Goal: Information Seeking & Learning: Learn about a topic

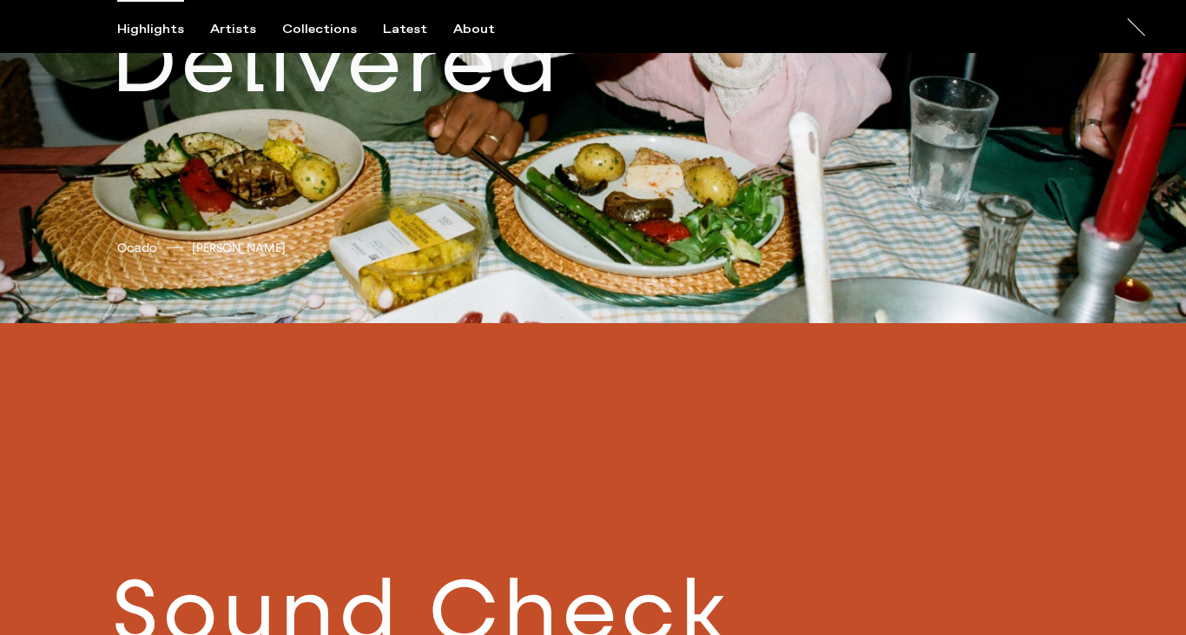
scroll to position [739, 0]
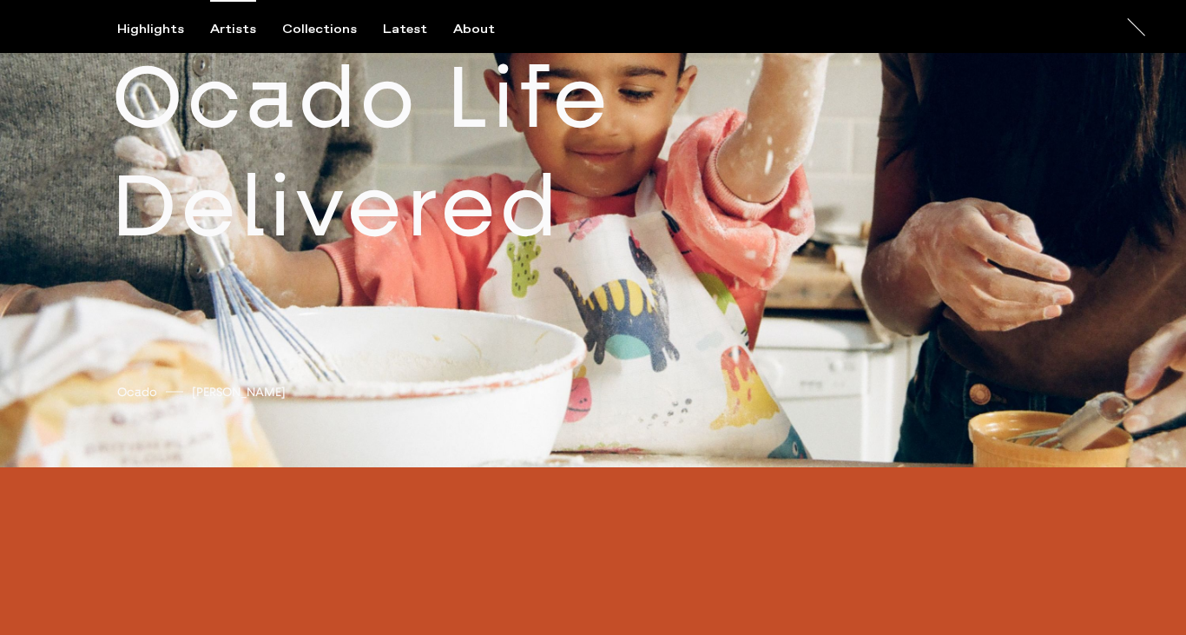
click at [242, 31] on div "Artists" at bounding box center [233, 30] width 46 height 16
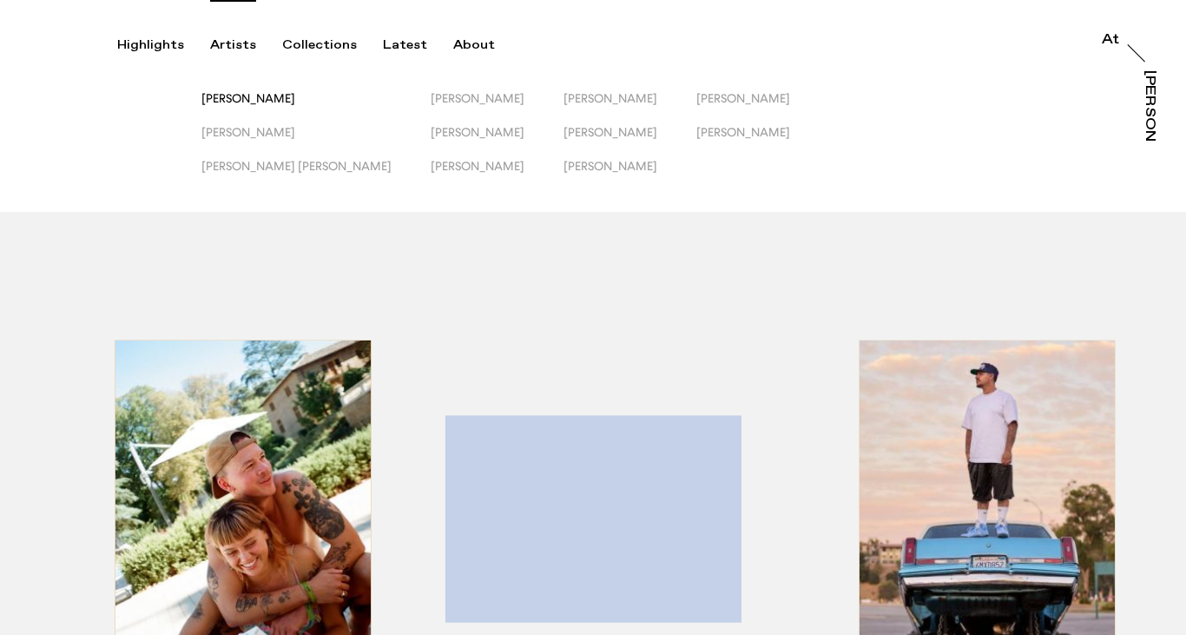
click at [240, 98] on span "[PERSON_NAME]" at bounding box center [248, 98] width 94 height 14
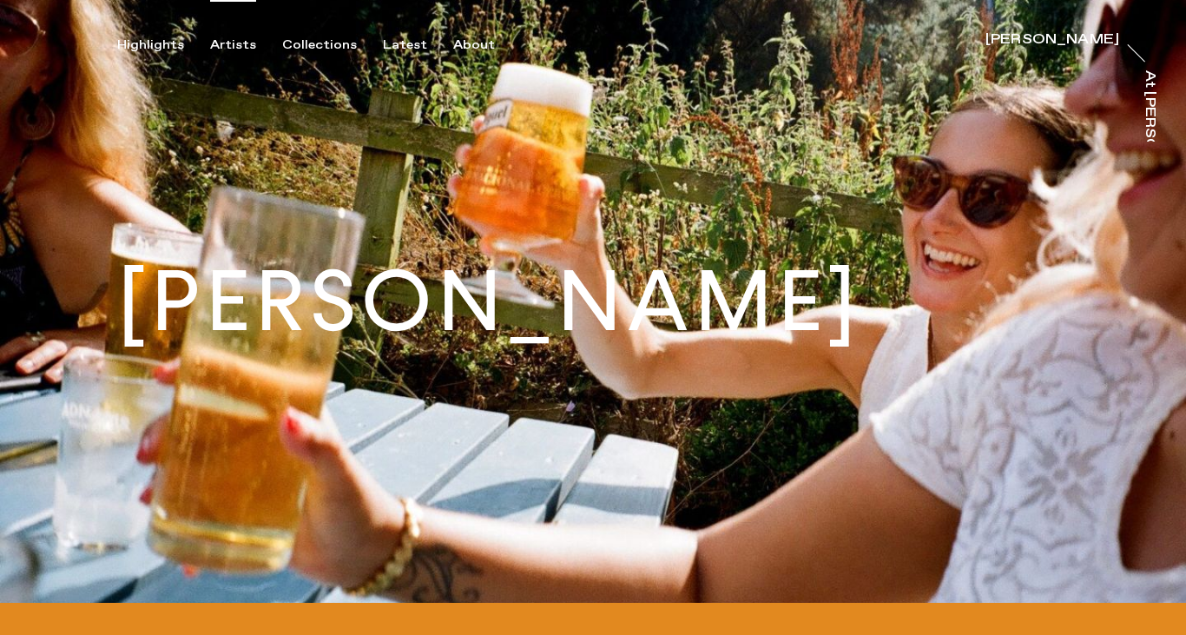
click at [225, 46] on div "Artists" at bounding box center [233, 45] width 46 height 16
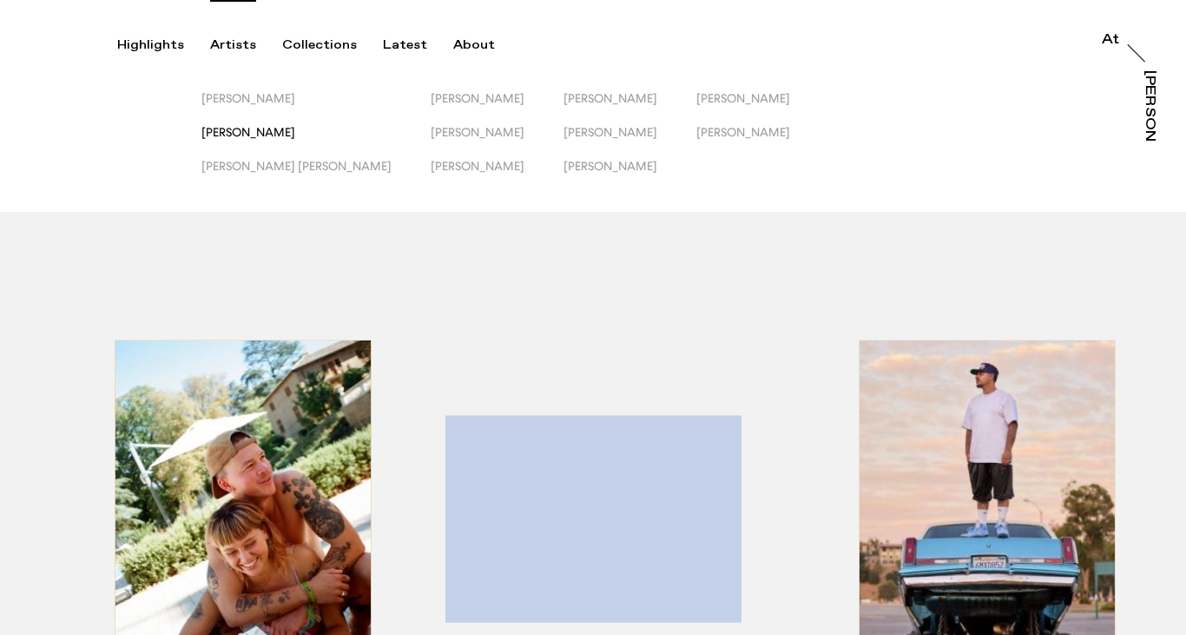
click at [260, 135] on span "Jack Kenyon" at bounding box center [248, 132] width 94 height 14
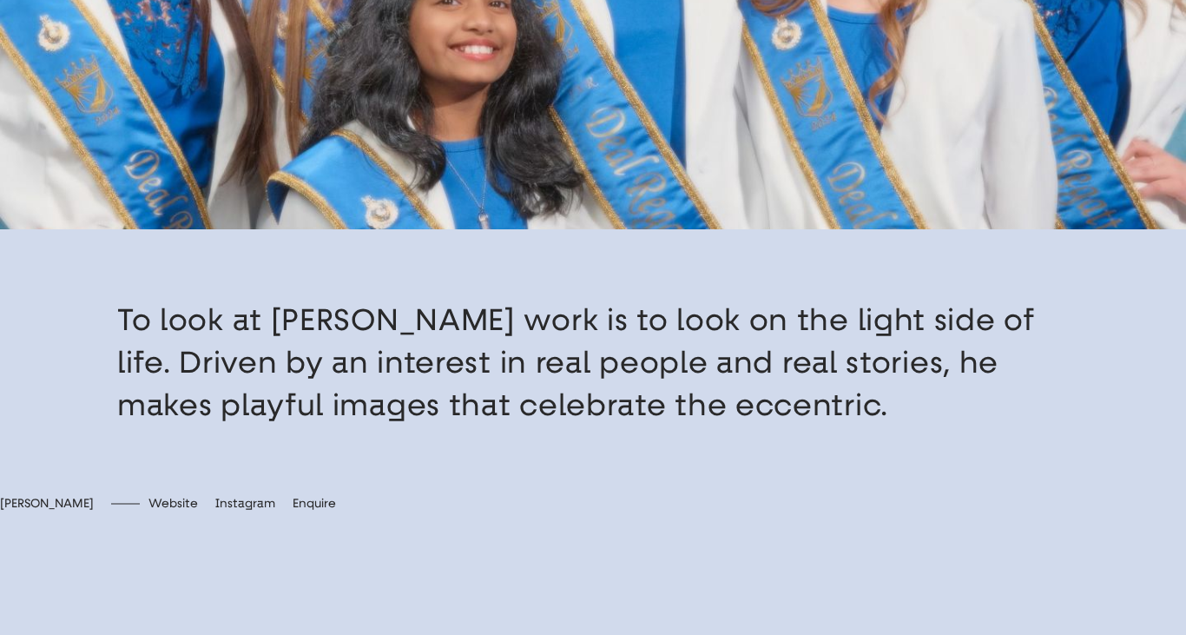
scroll to position [184, 0]
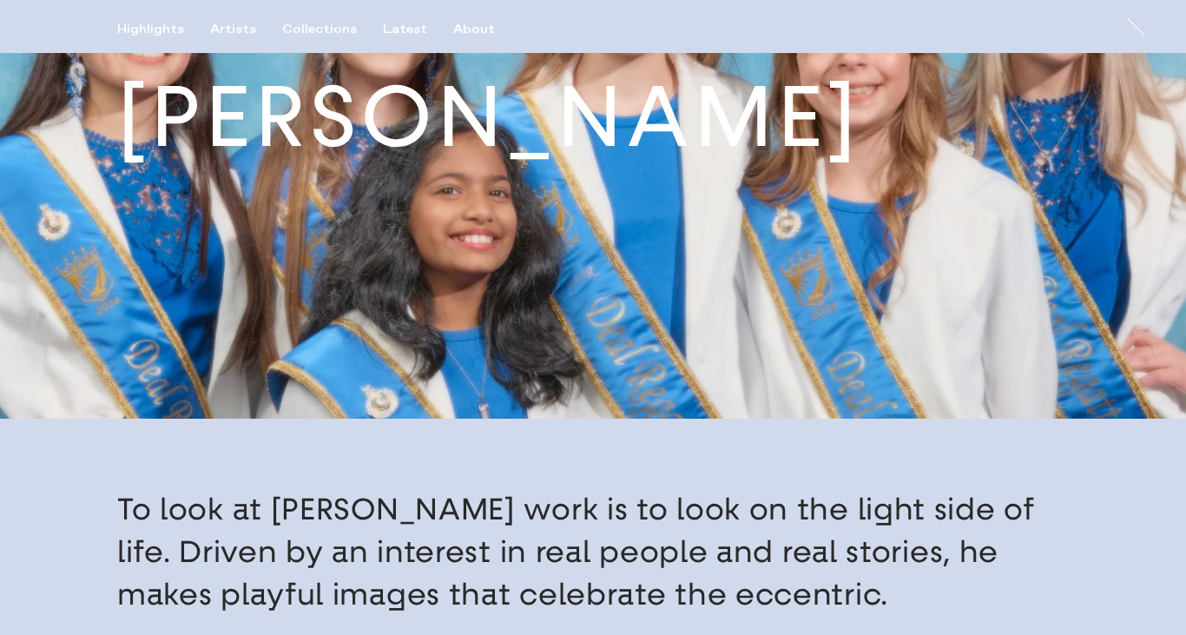
click at [237, 38] on div "Highlights Artists Collections Latest About" at bounding box center [319, 37] width 404 height 31
click at [234, 30] on div "Artists" at bounding box center [233, 30] width 46 height 16
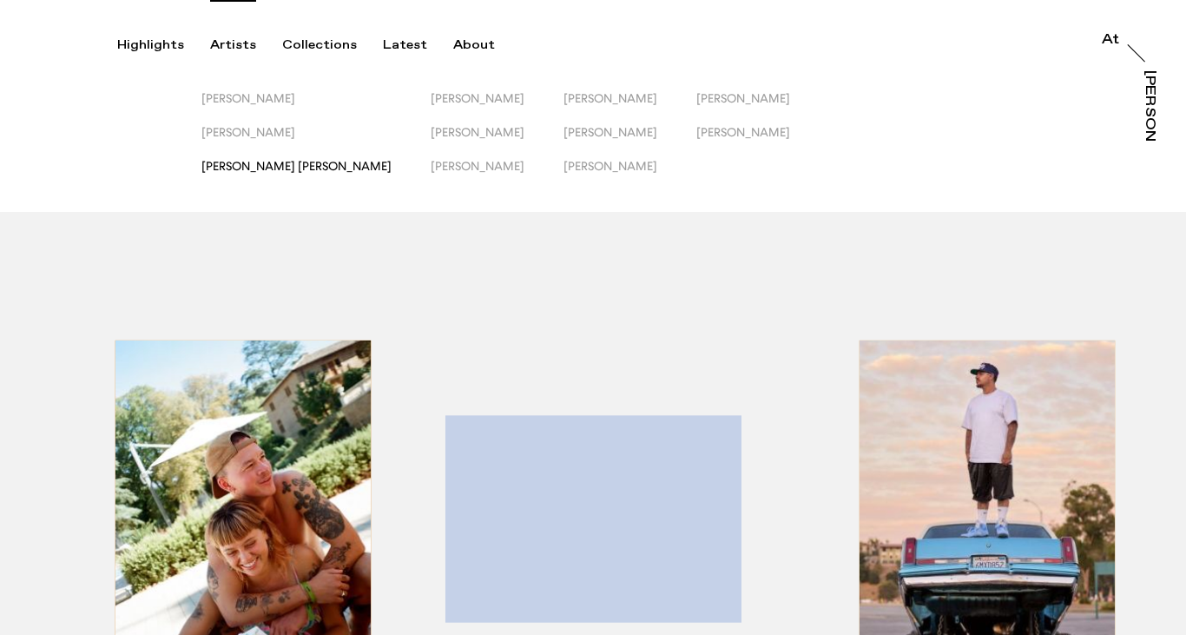
click at [248, 168] on span "Jessica Eliza Ross" at bounding box center [296, 166] width 190 height 14
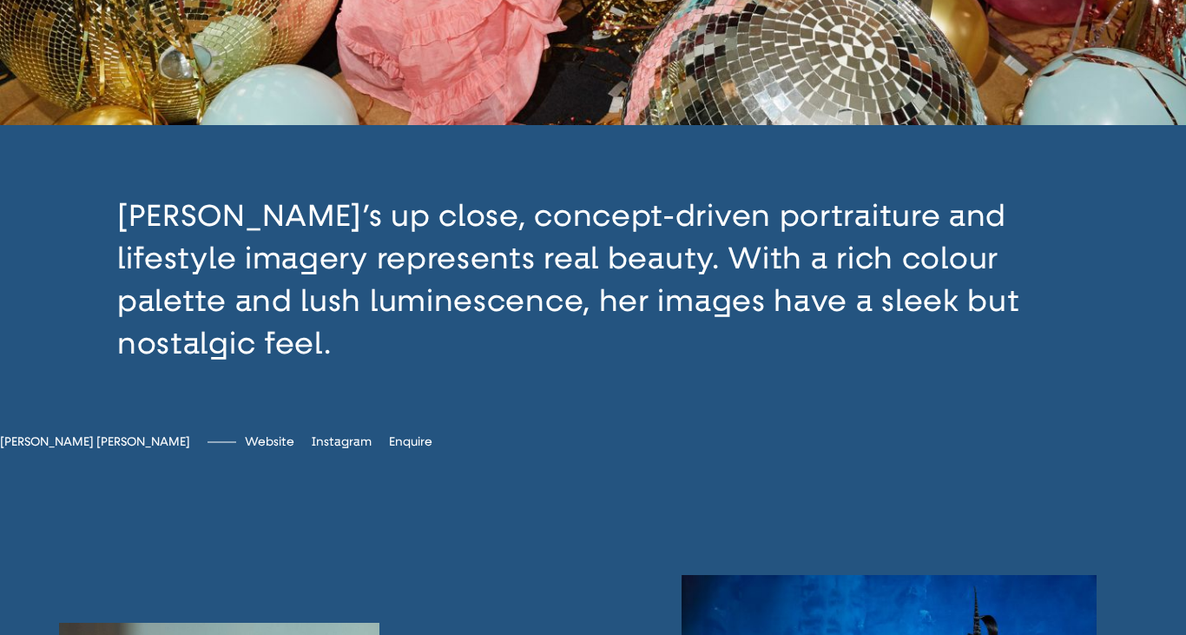
scroll to position [264, 0]
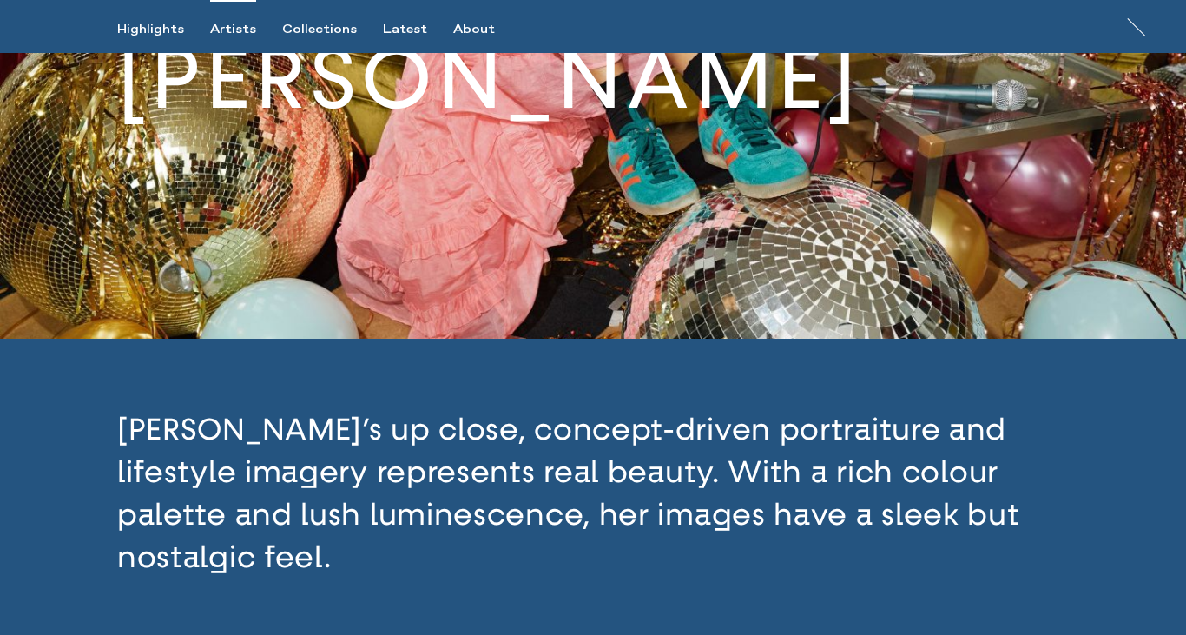
click at [234, 29] on div "Artists" at bounding box center [233, 30] width 46 height 16
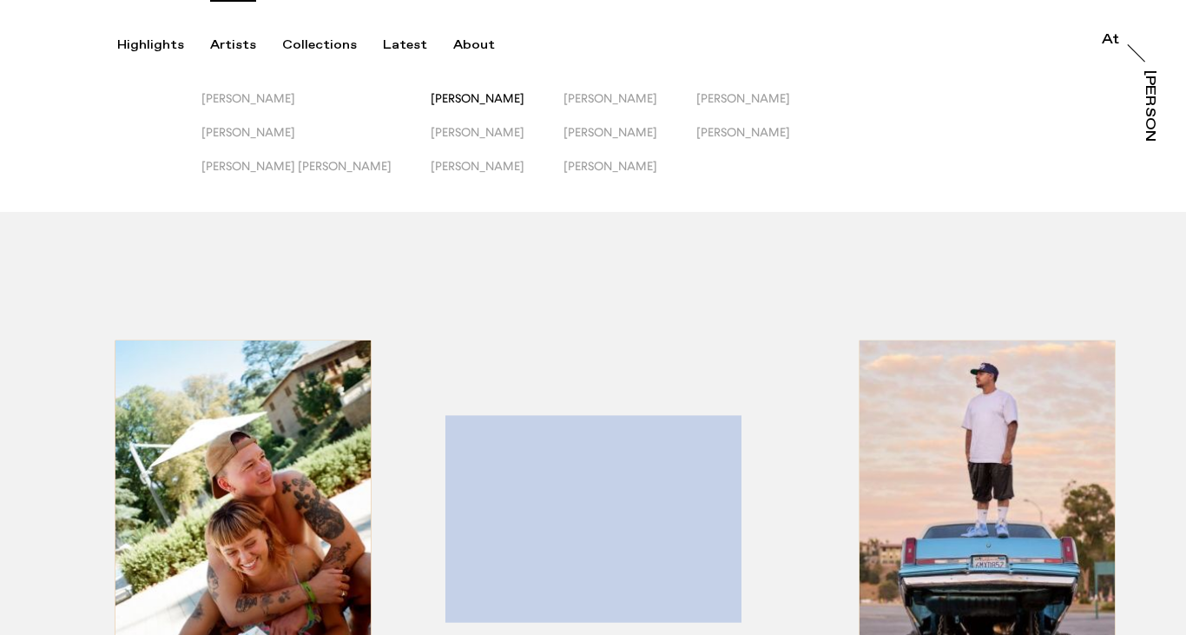
click at [431, 99] on span "Josh Edgoose" at bounding box center [478, 98] width 94 height 14
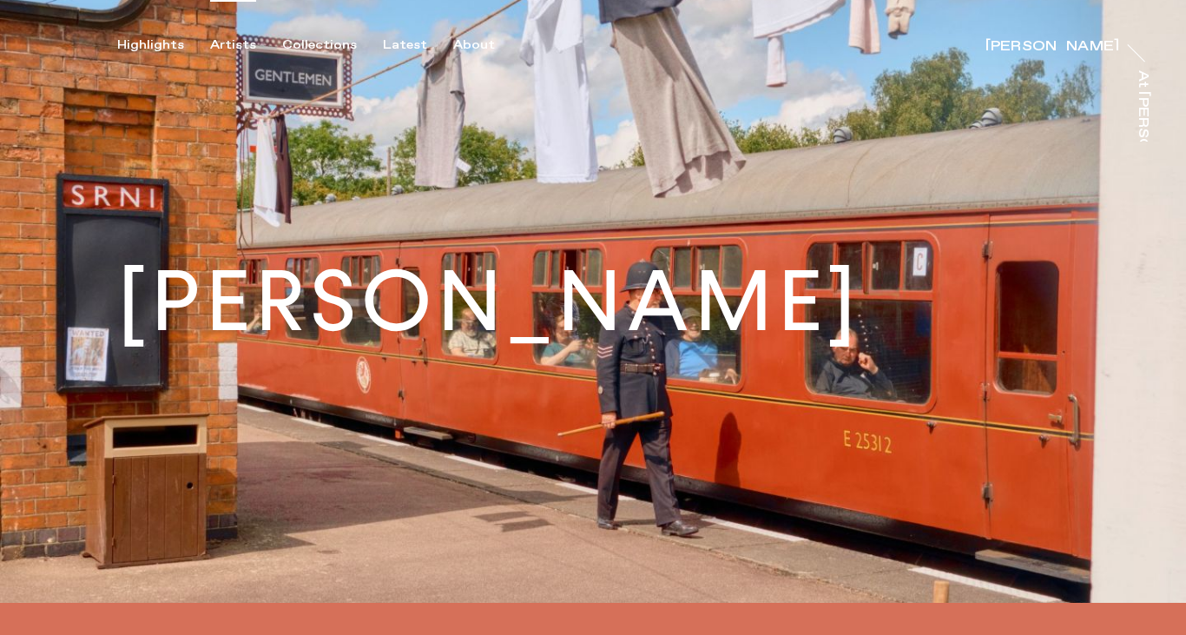
click at [236, 39] on div "Artists" at bounding box center [233, 45] width 46 height 16
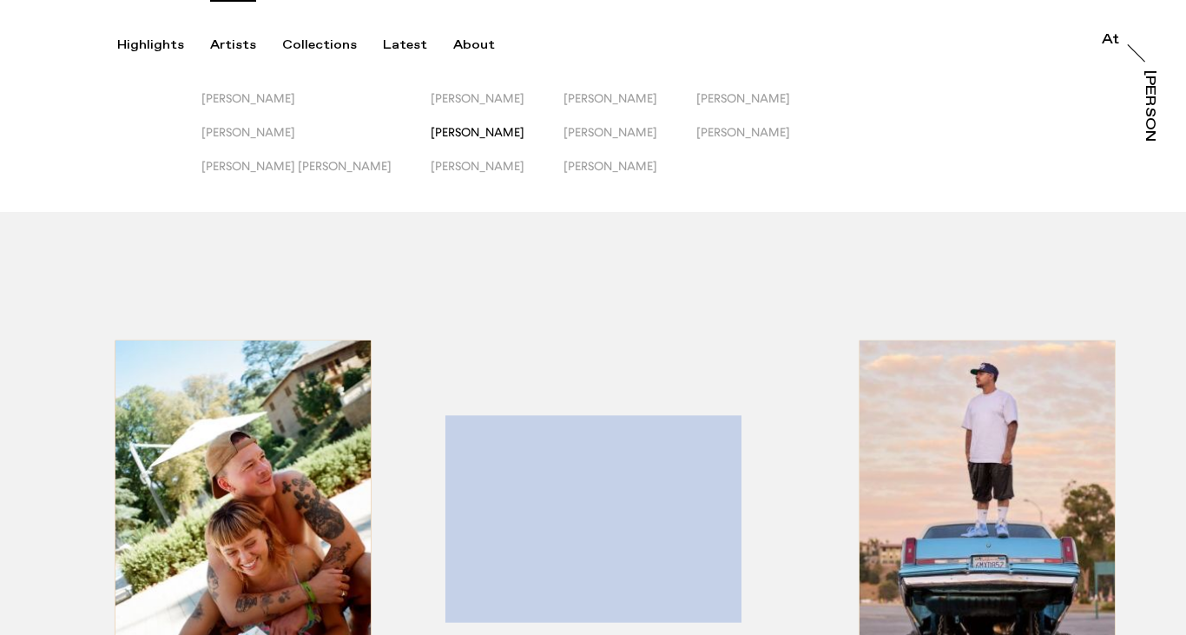
click at [431, 138] on span "Lewis Khan" at bounding box center [478, 132] width 94 height 14
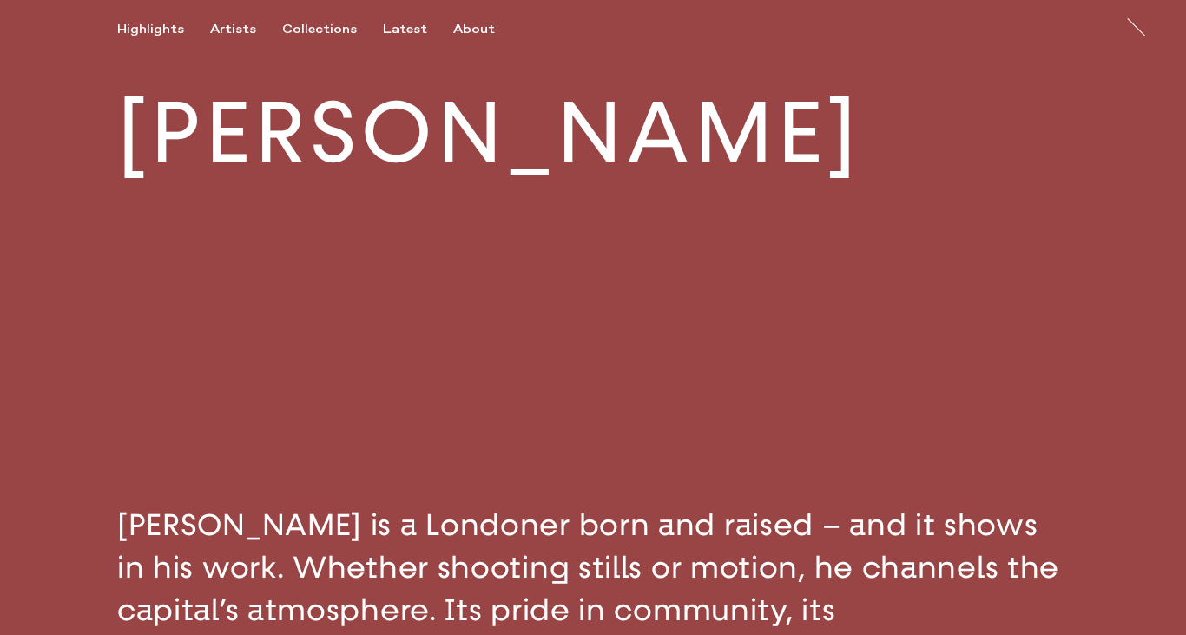
scroll to position [46, 0]
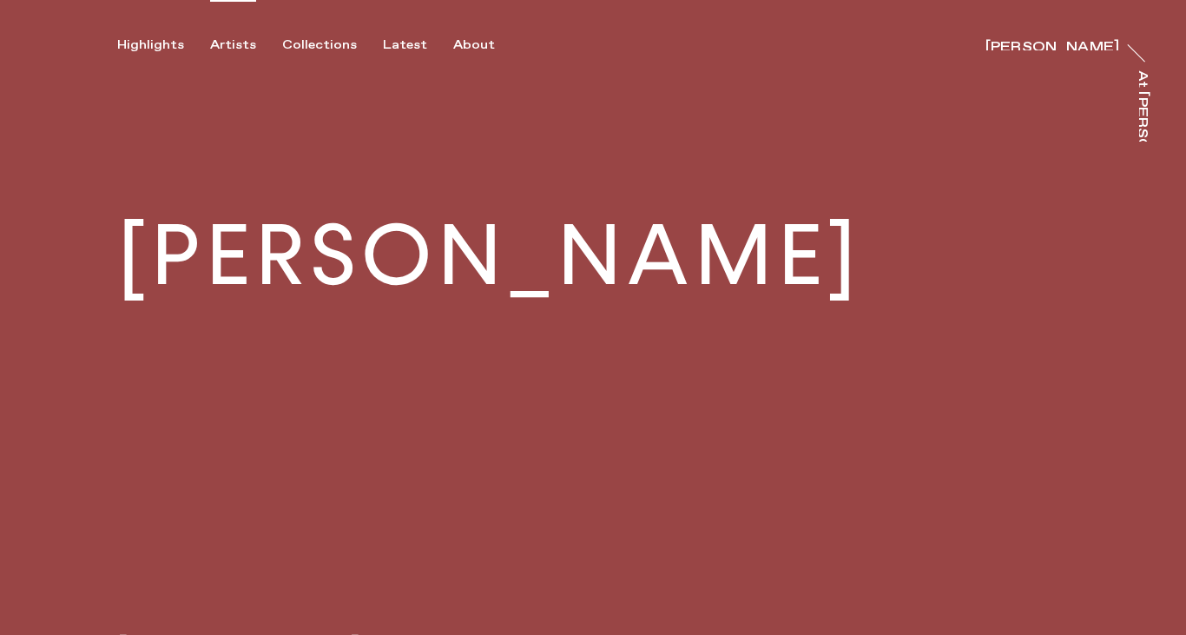
click at [231, 37] on div "Artists" at bounding box center [233, 45] width 46 height 16
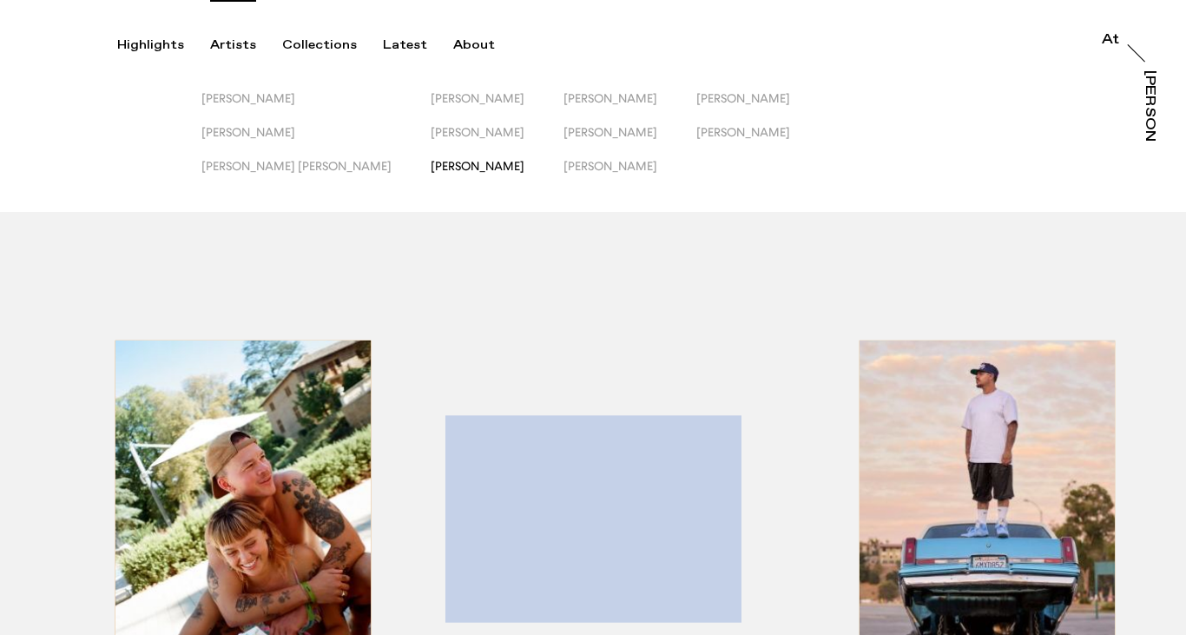
click at [431, 161] on span "Matt Russell" at bounding box center [478, 166] width 94 height 14
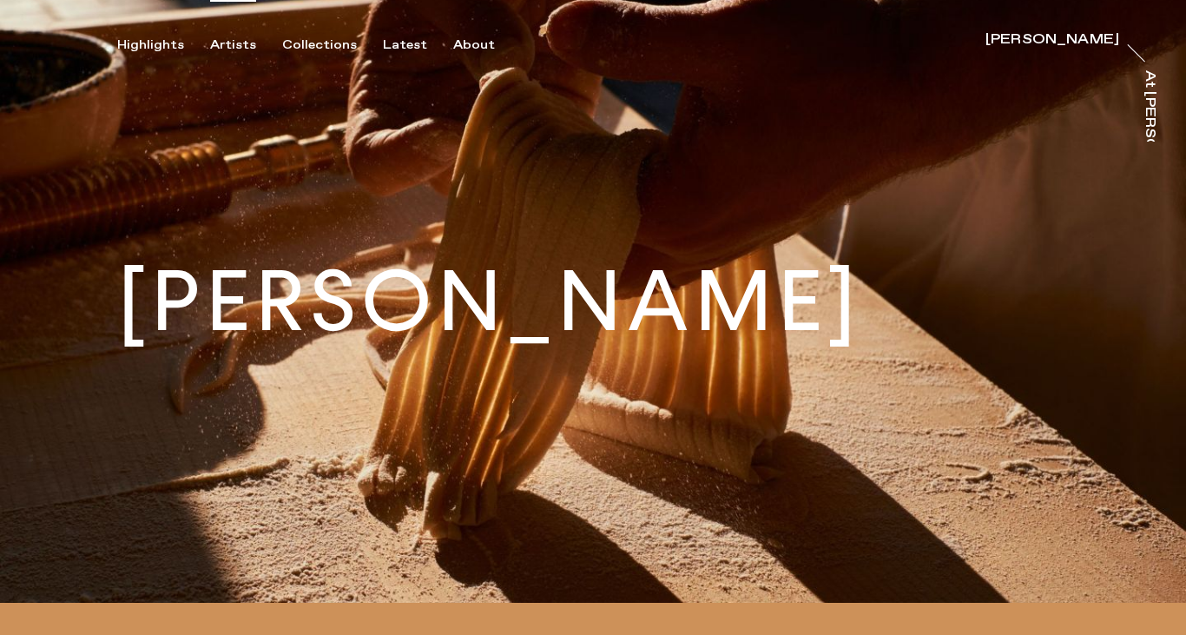
click at [230, 39] on div "Artists" at bounding box center [233, 45] width 46 height 16
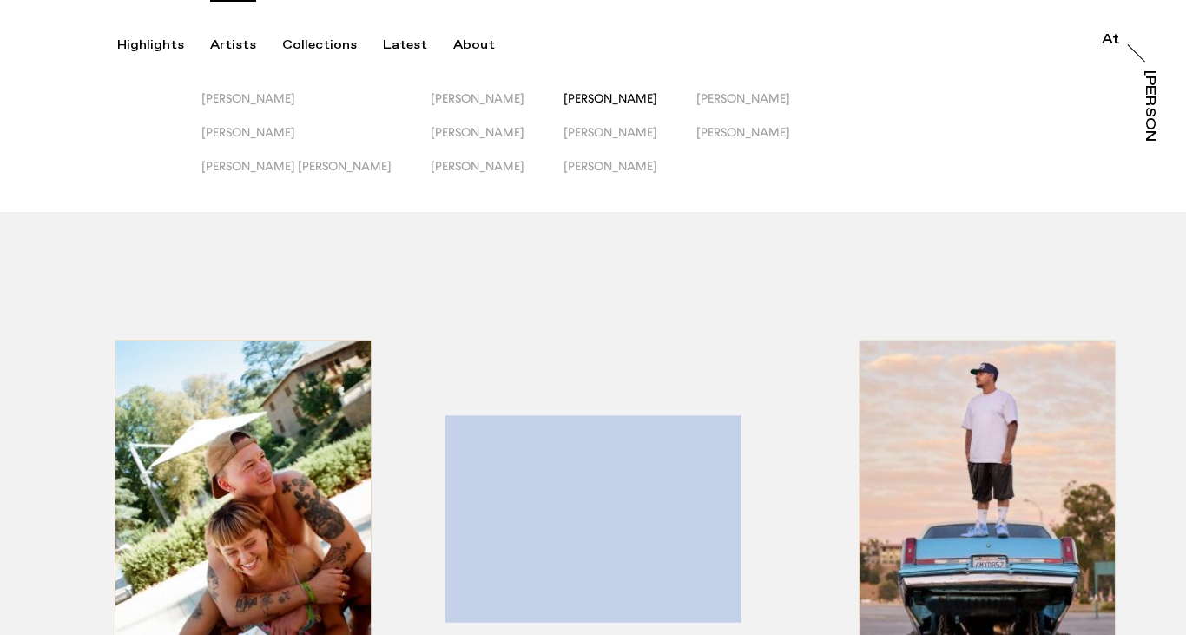
click at [563, 93] on span "Owen Harvey" at bounding box center [610, 98] width 94 height 14
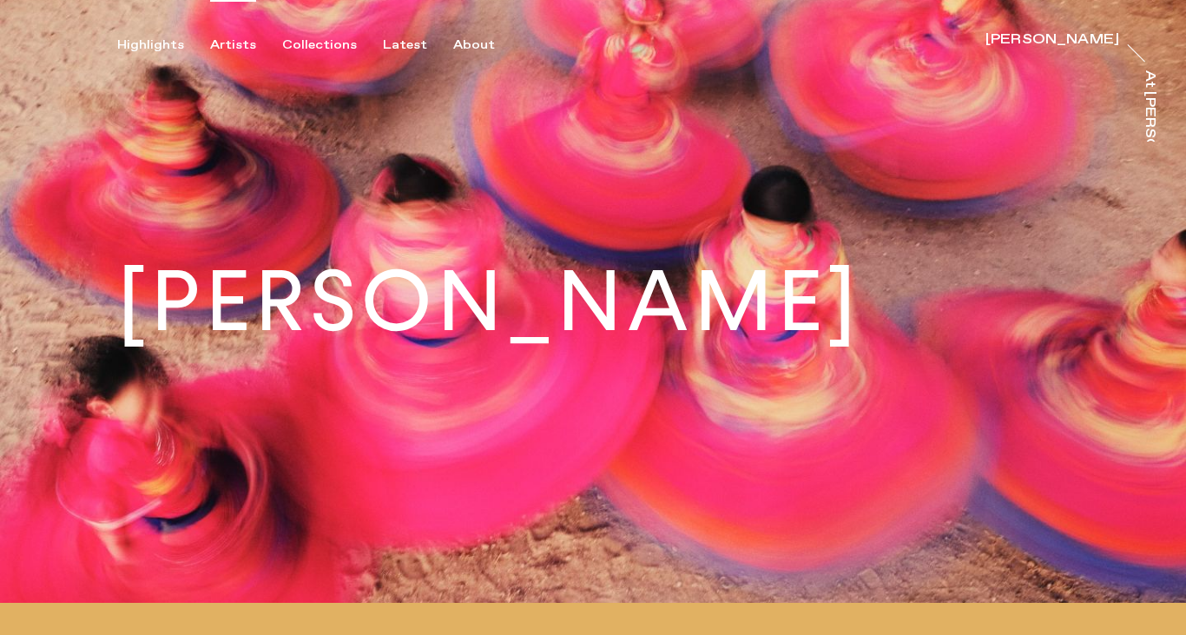
click at [235, 43] on div "Artists" at bounding box center [233, 45] width 46 height 16
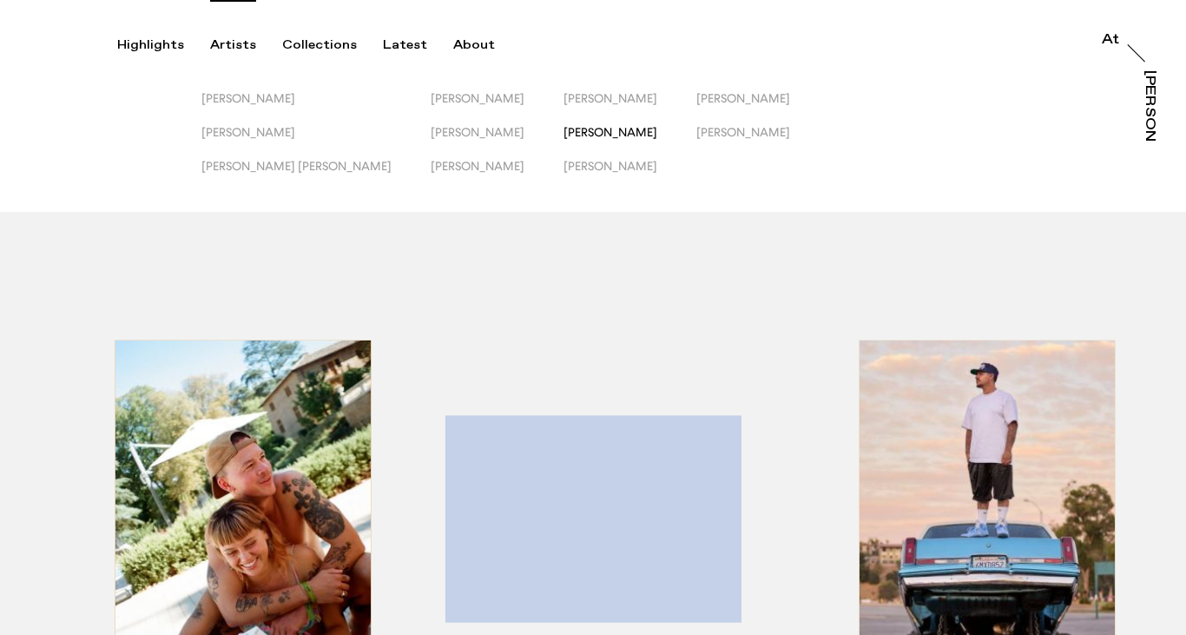
click at [563, 129] on span "Peter Franklyn Banks" at bounding box center [610, 132] width 94 height 14
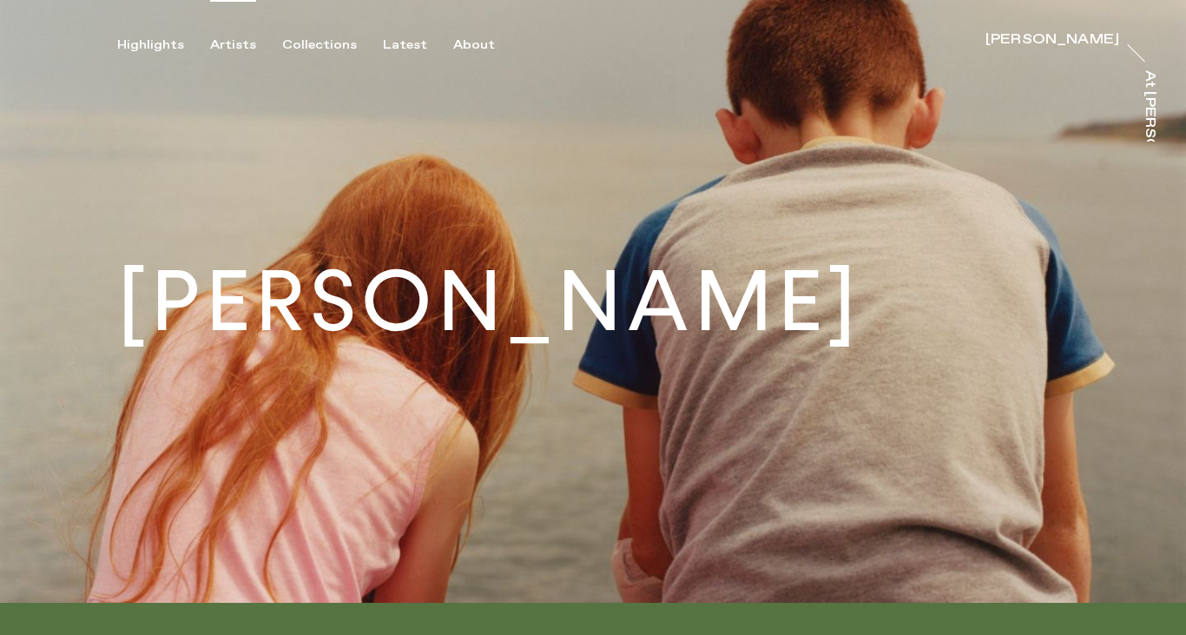
click at [234, 44] on div "Artists" at bounding box center [233, 45] width 46 height 16
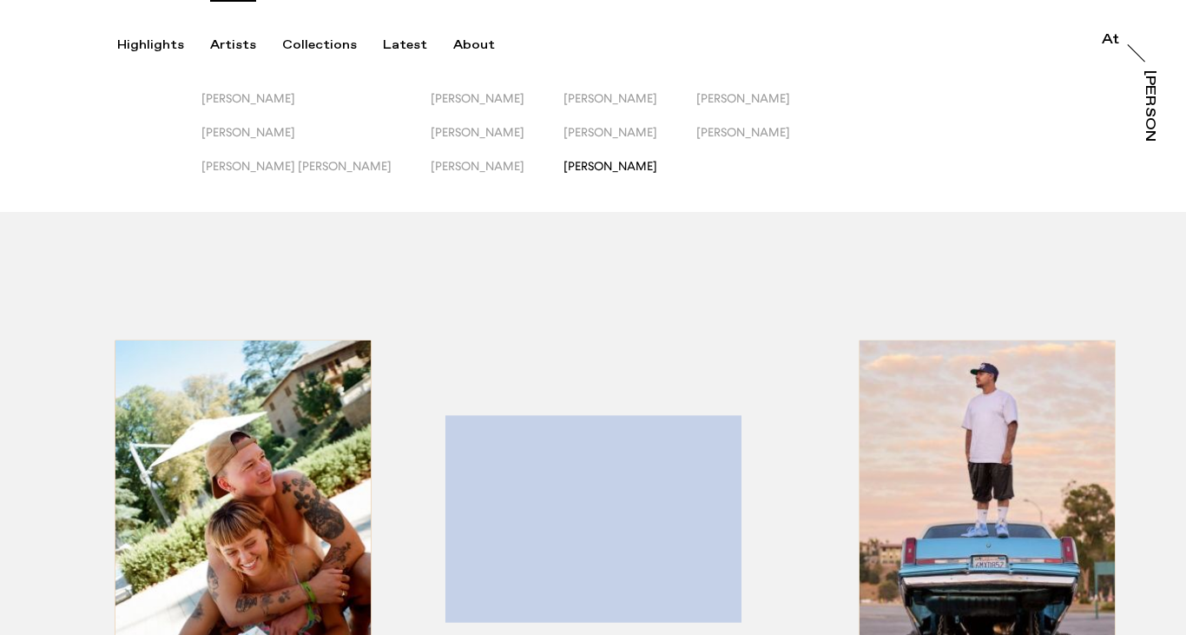
click at [563, 167] on span "Rhiannon Adam" at bounding box center [610, 166] width 94 height 14
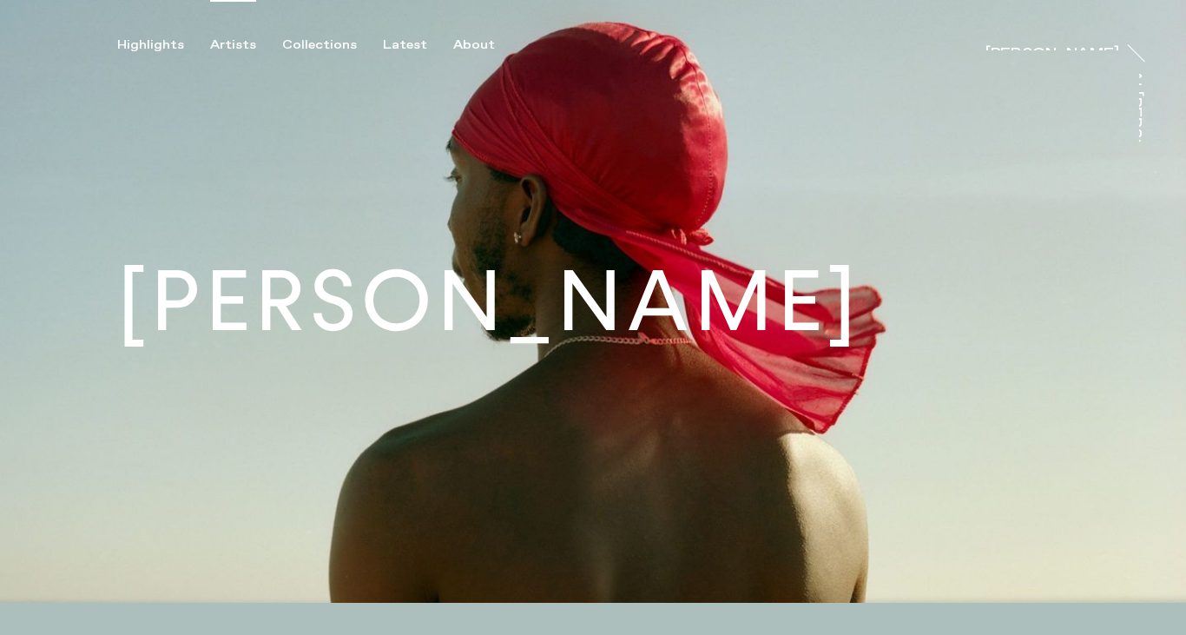
click at [221, 37] on div "Artists" at bounding box center [233, 45] width 46 height 16
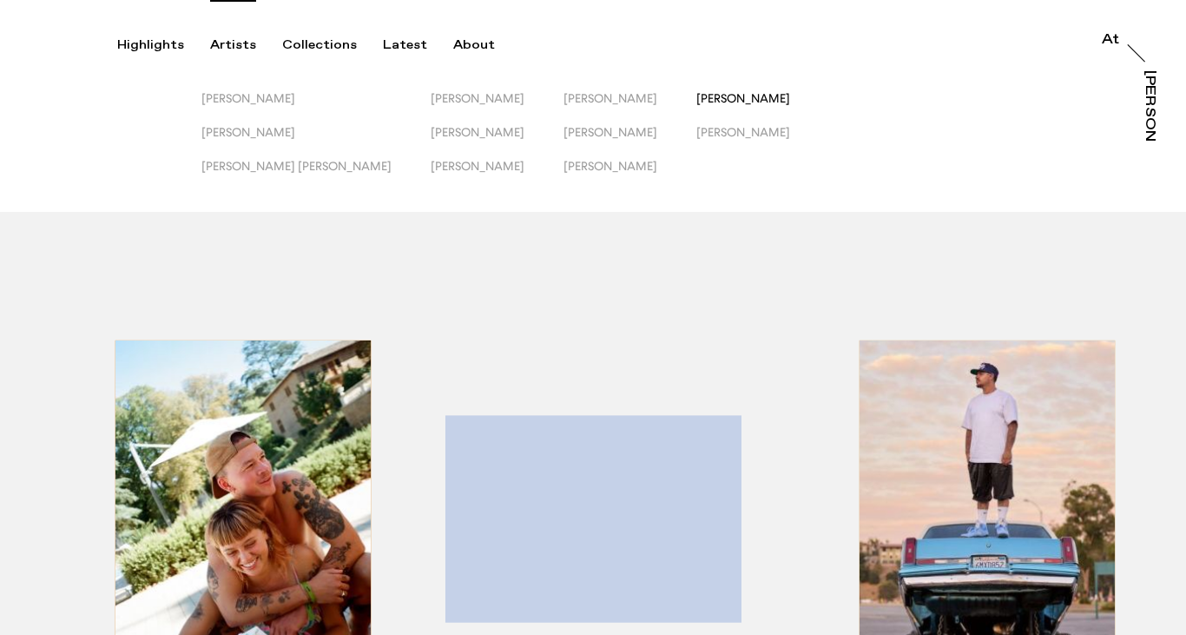
click at [696, 93] on span "Sophie Harris-Taylor" at bounding box center [743, 98] width 94 height 14
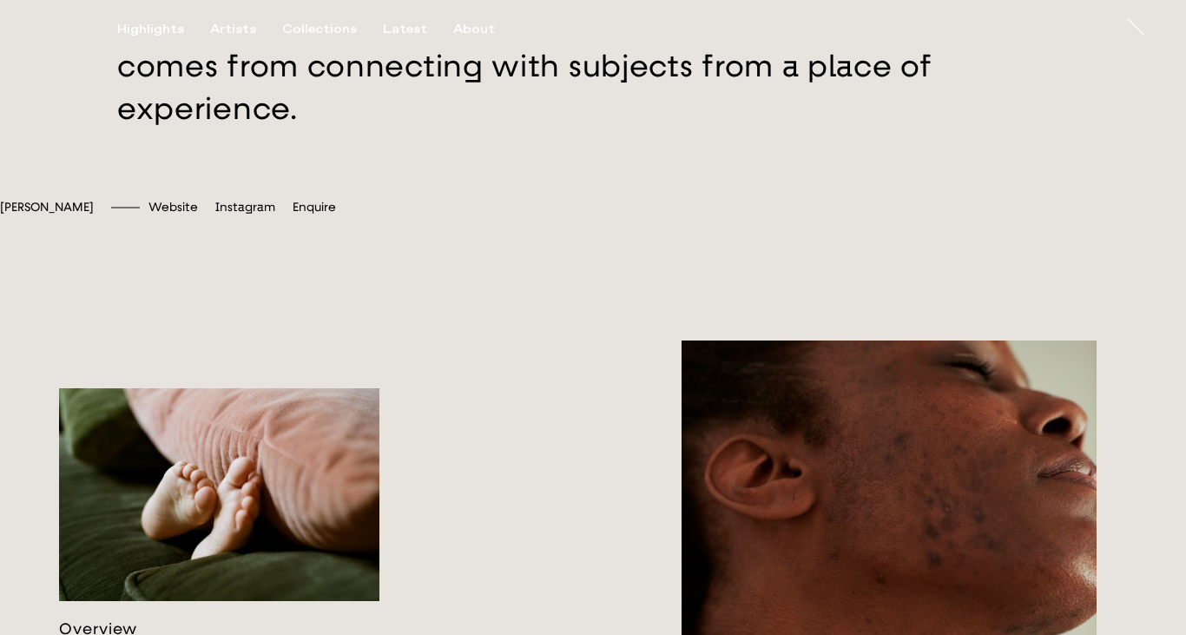
scroll to position [588, 0]
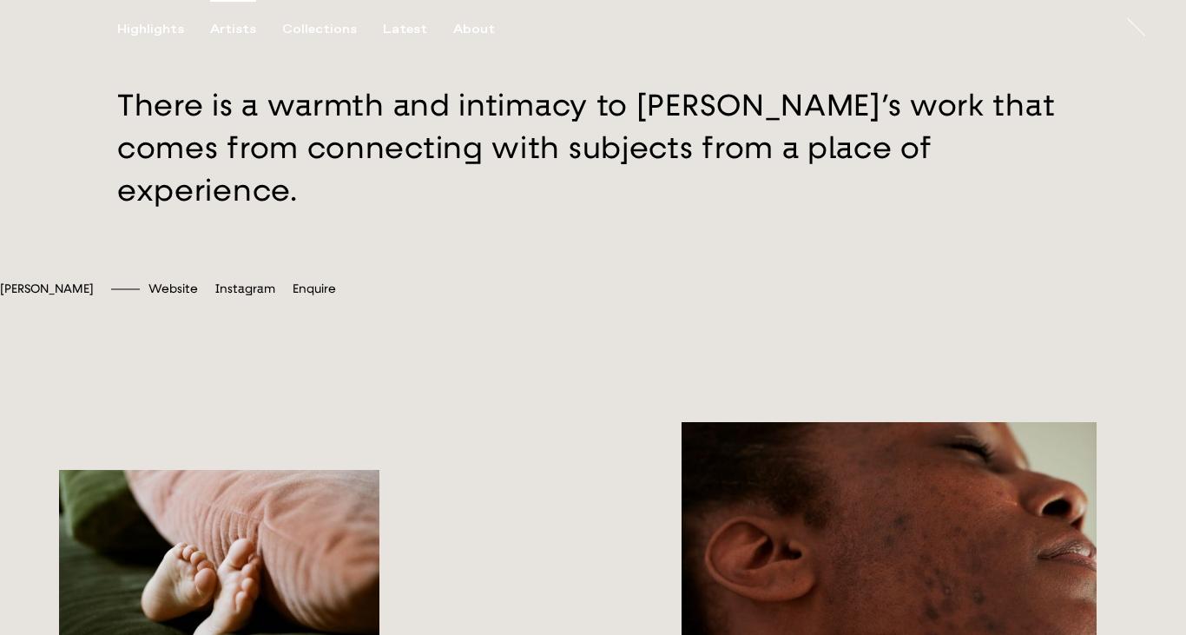
click at [233, 29] on div "Artists" at bounding box center [233, 30] width 46 height 16
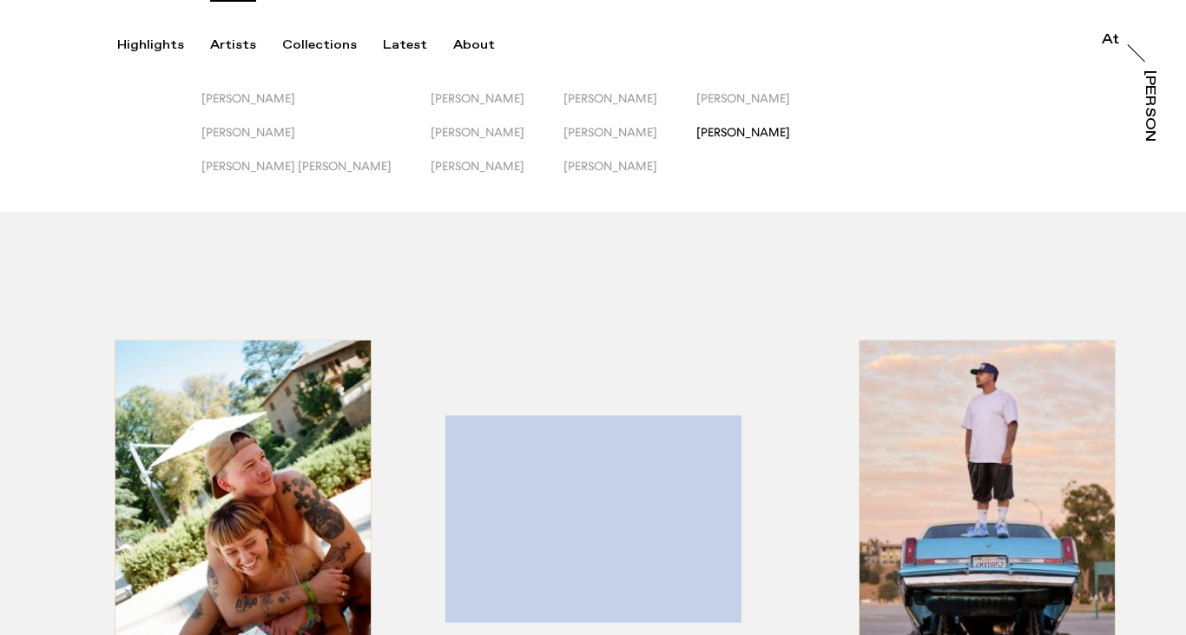
click at [696, 134] on span "Will Douglas" at bounding box center [743, 132] width 94 height 14
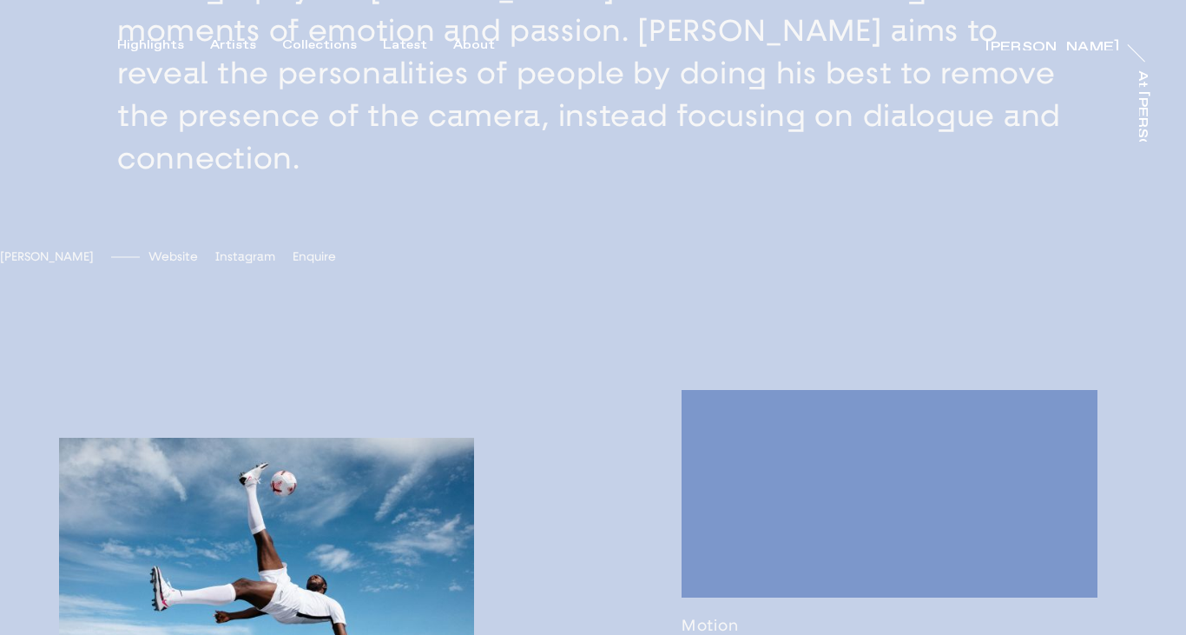
scroll to position [1169, 0]
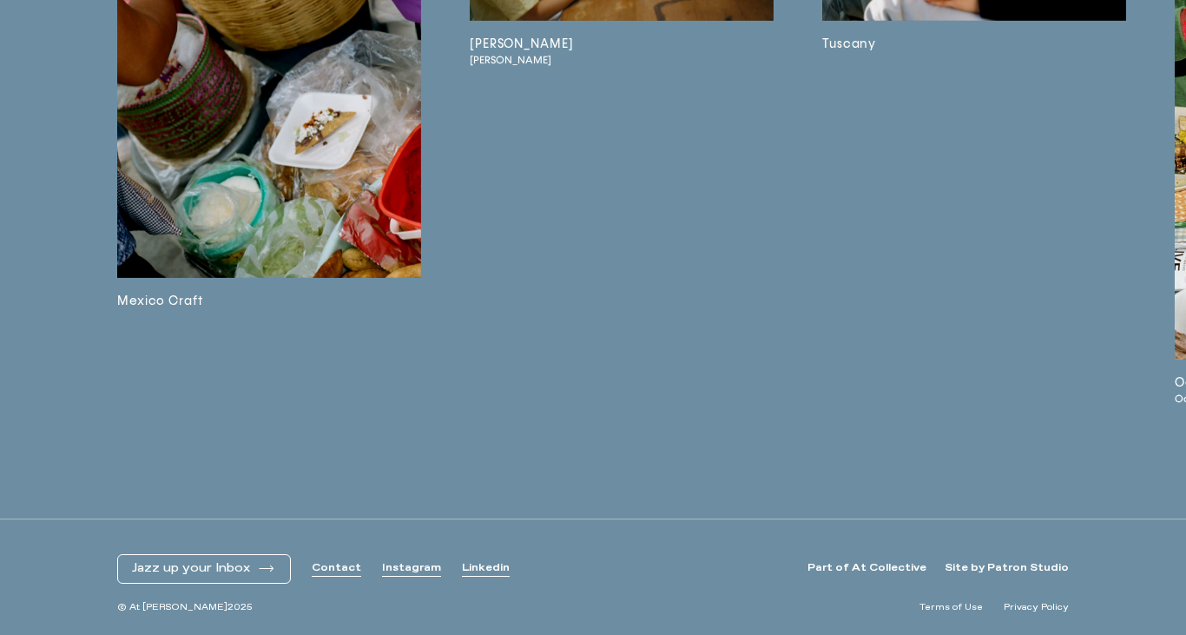
scroll to position [8726, 0]
